Goal: Task Accomplishment & Management: Manage account settings

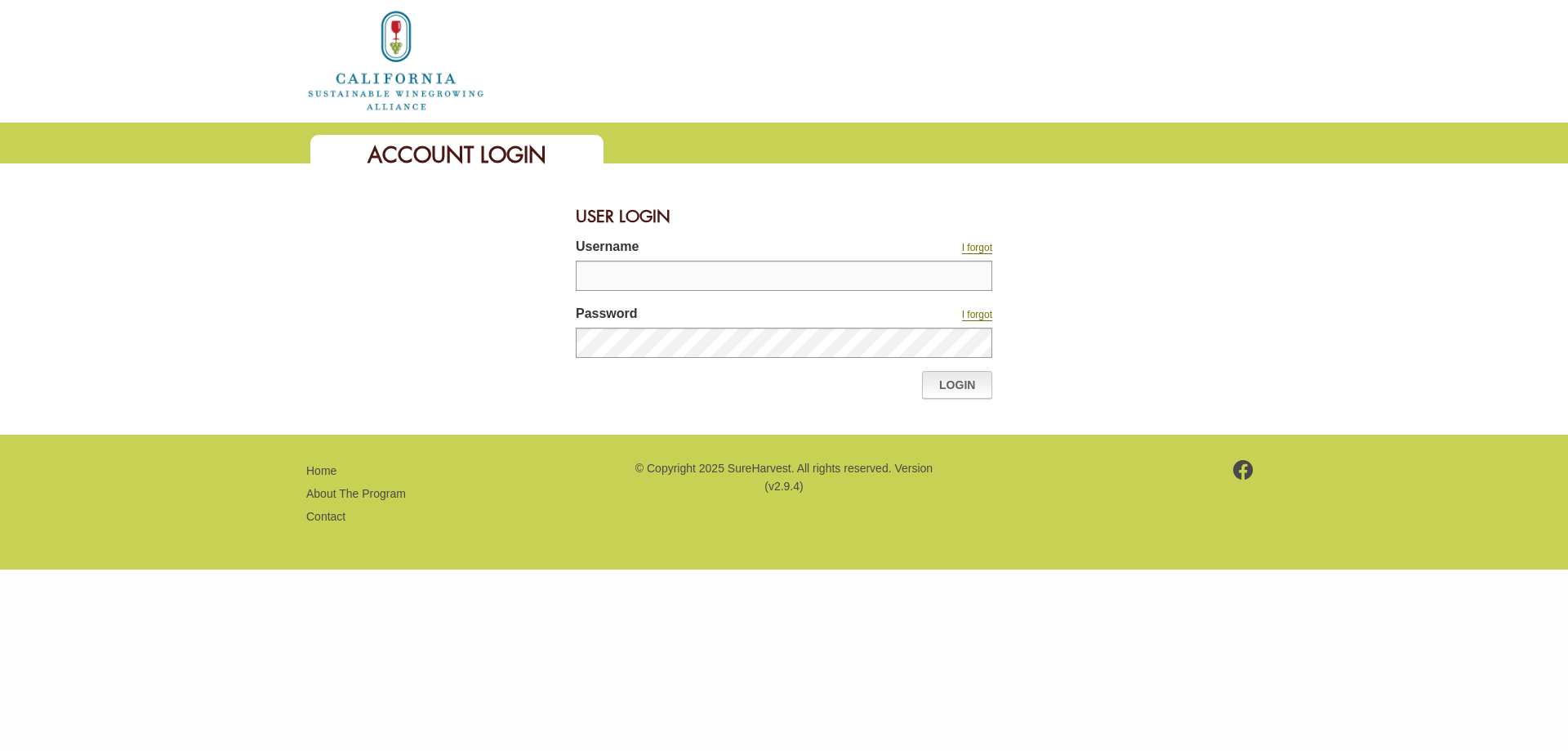
type input "********"
click at [964, 379] on link "Login" at bounding box center [958, 384] width 71 height 28
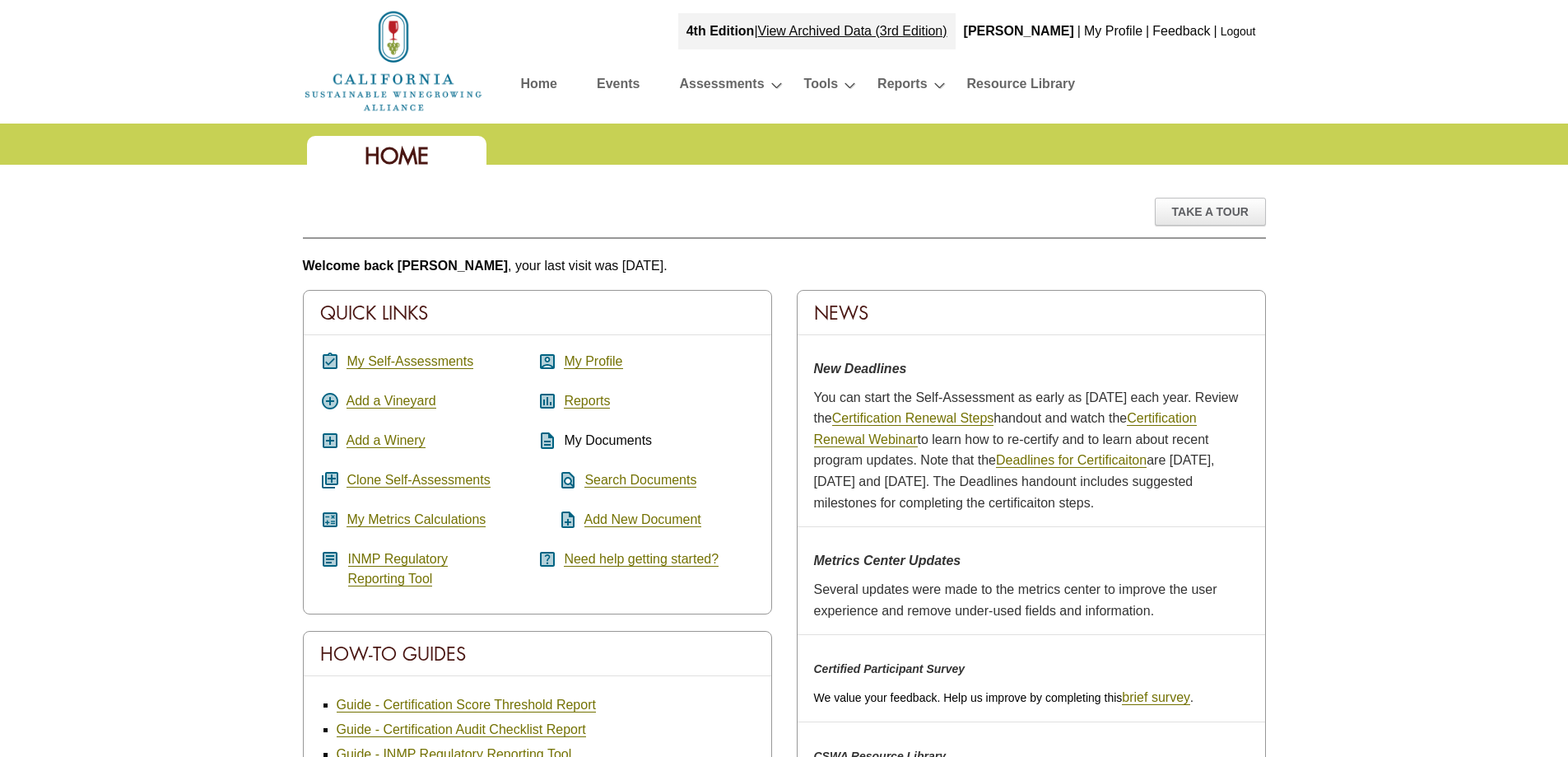
click at [1243, 34] on link "Logout" at bounding box center [1238, 32] width 36 height 13
